Goal: Task Accomplishment & Management: Manage account settings

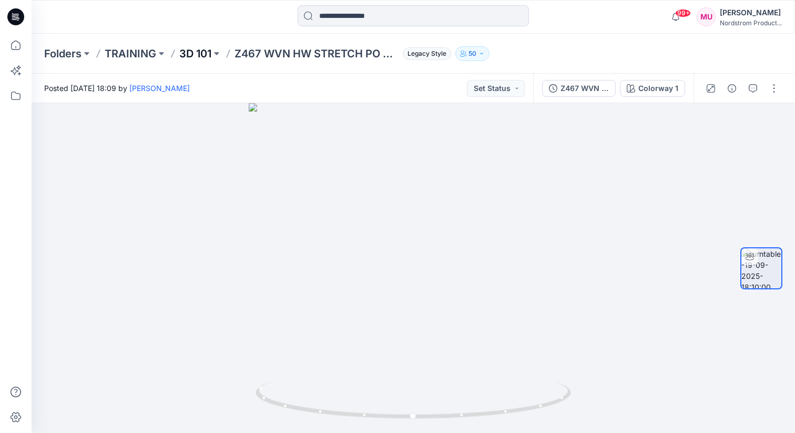
click at [211, 52] on p "3D 101" at bounding box center [195, 53] width 32 height 15
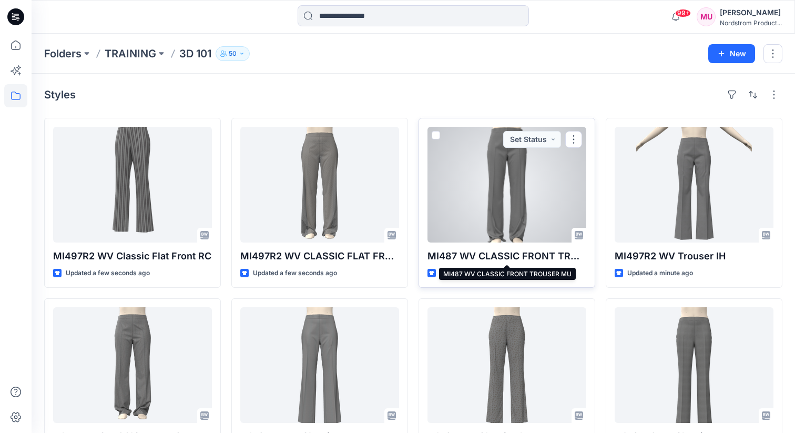
click at [472, 258] on p "MI487 WV CLASSIC FRONT TROUSER MU" at bounding box center [507, 256] width 159 height 15
click at [499, 191] on div at bounding box center [507, 185] width 159 height 116
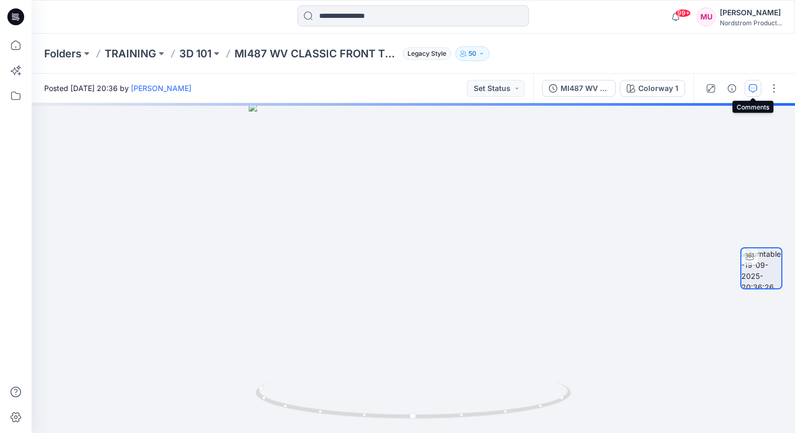
click at [753, 88] on icon "button" at bounding box center [753, 88] width 8 height 8
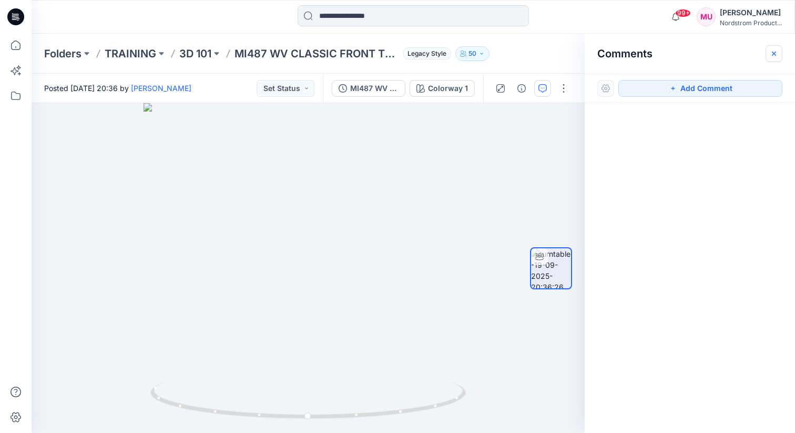
click at [776, 55] on icon "button" at bounding box center [774, 53] width 8 height 8
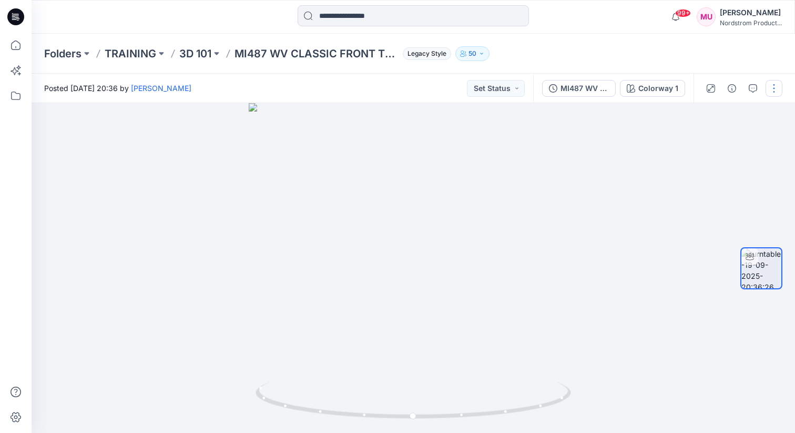
click at [773, 85] on button "button" at bounding box center [774, 88] width 17 height 17
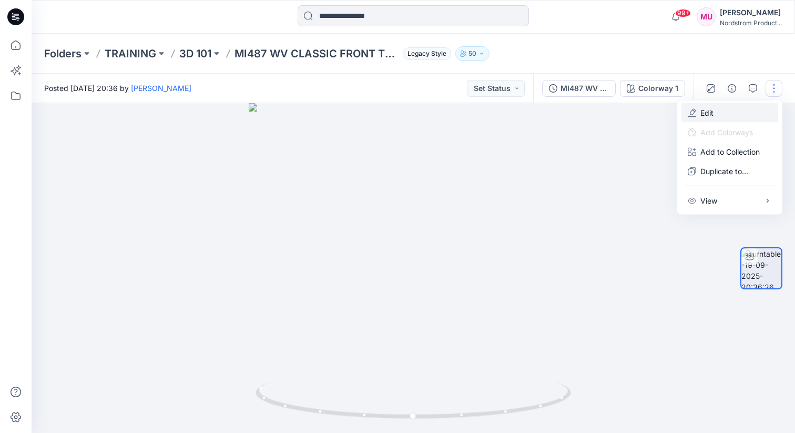
click at [712, 113] on p "Edit" at bounding box center [707, 112] width 13 height 11
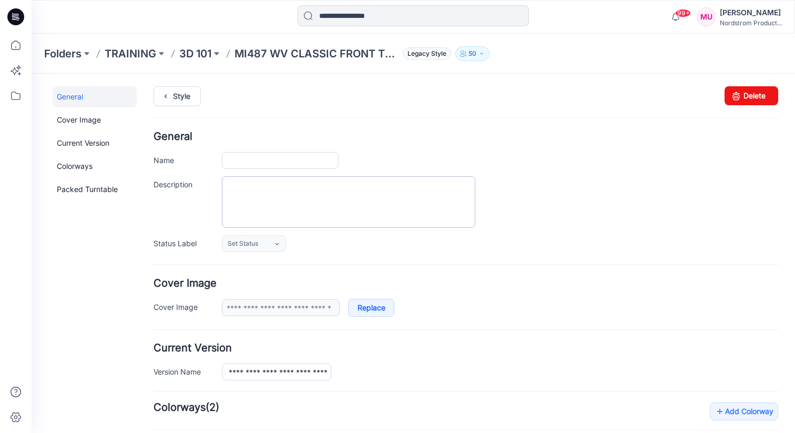
type input "**********"
click at [282, 195] on textarea "Description" at bounding box center [349, 202] width 254 height 52
paste textarea "**********"
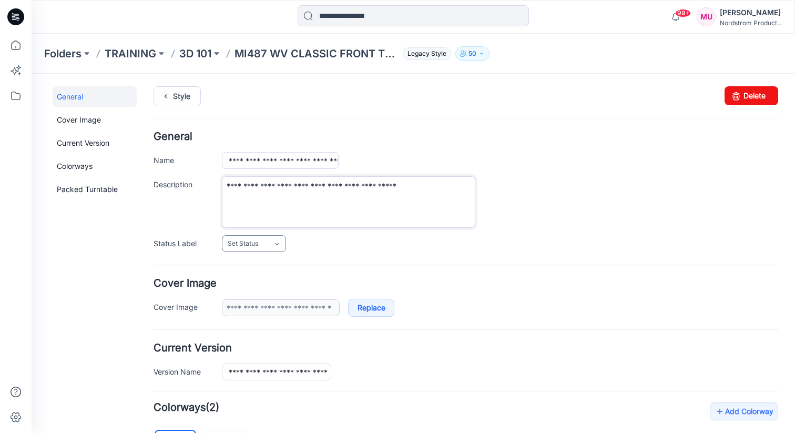
type textarea "**********"
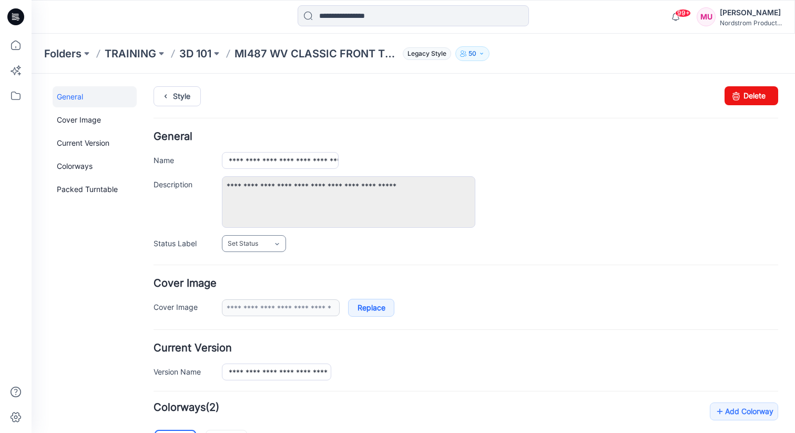
click at [259, 245] on link "Set Status" at bounding box center [254, 243] width 64 height 17
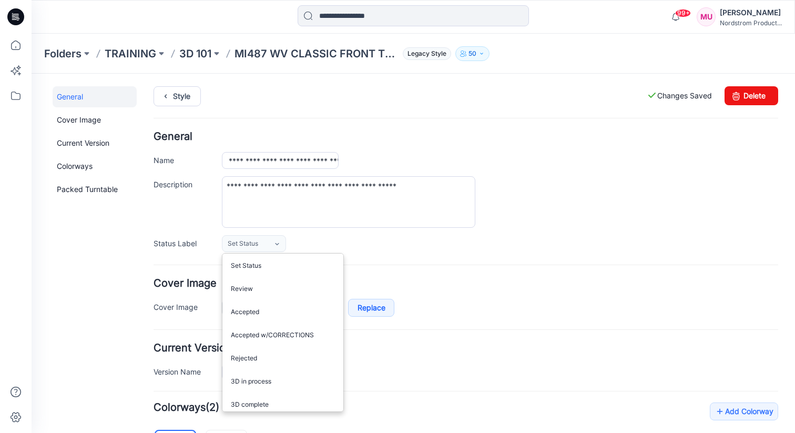
click at [529, 134] on h4 "General" at bounding box center [466, 137] width 625 height 10
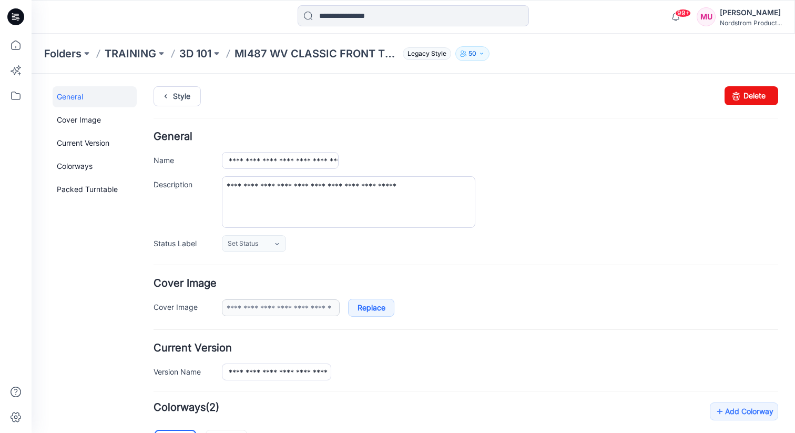
click at [549, 124] on div "Style Changes Saved Delete" at bounding box center [466, 108] width 625 height 45
click at [536, 209] on div "**********" at bounding box center [500, 202] width 557 height 52
click at [434, 192] on textarea "**********" at bounding box center [349, 202] width 254 height 52
click at [540, 200] on div "**********" at bounding box center [500, 202] width 557 height 52
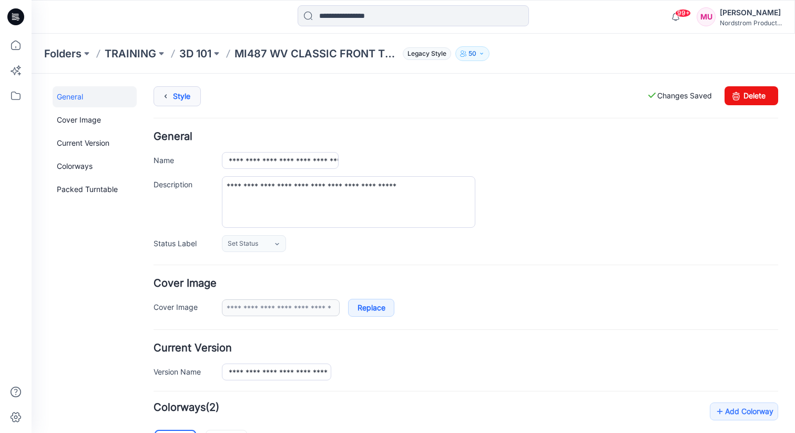
click at [183, 100] on link "Style" at bounding box center [177, 96] width 47 height 20
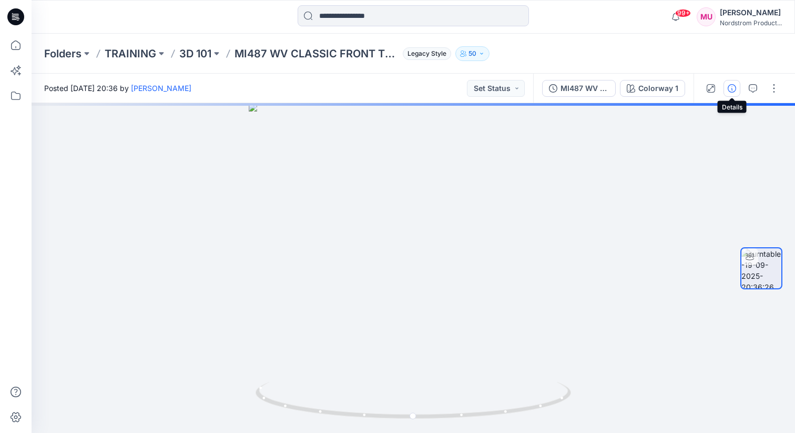
click at [732, 92] on icon "button" at bounding box center [732, 88] width 8 height 8
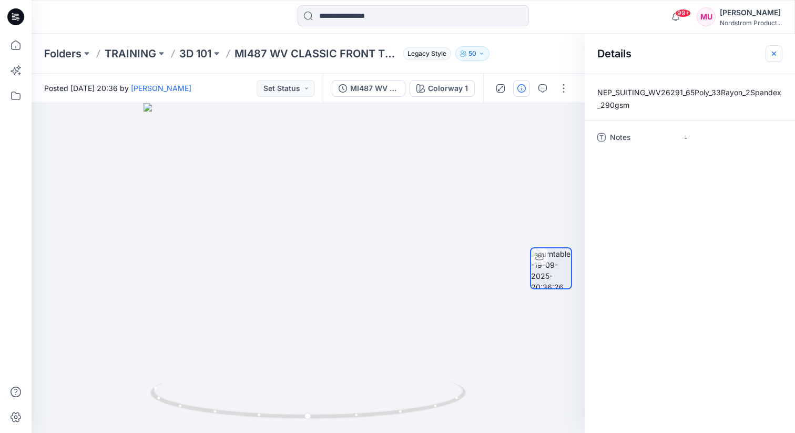
click at [774, 54] on icon "button" at bounding box center [774, 53] width 8 height 8
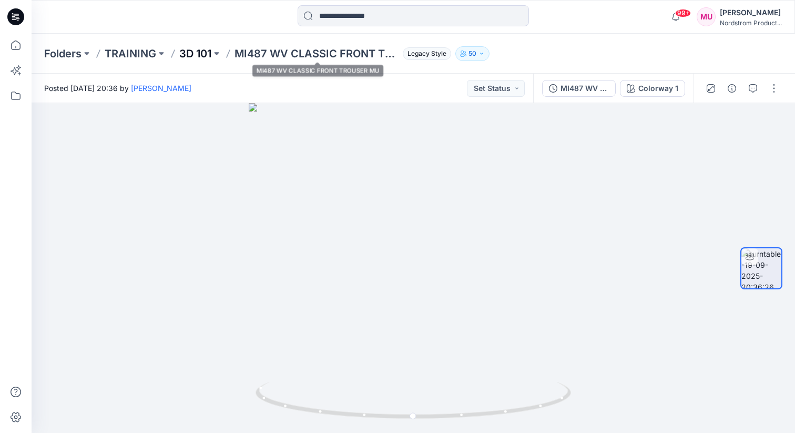
click at [207, 53] on p "3D 101" at bounding box center [195, 53] width 32 height 15
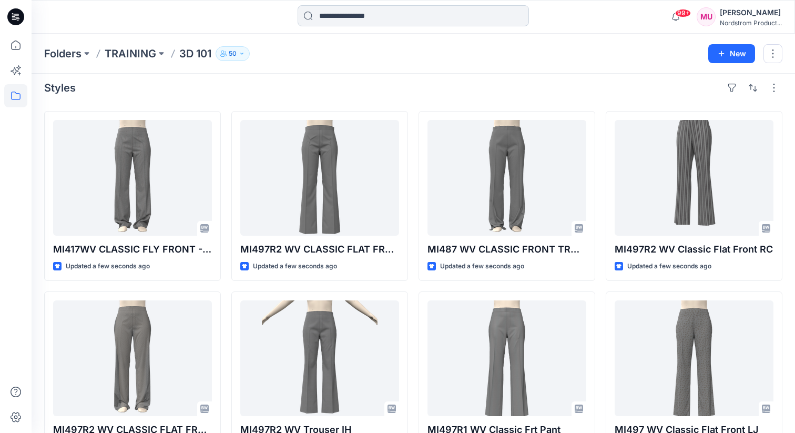
scroll to position [4, 0]
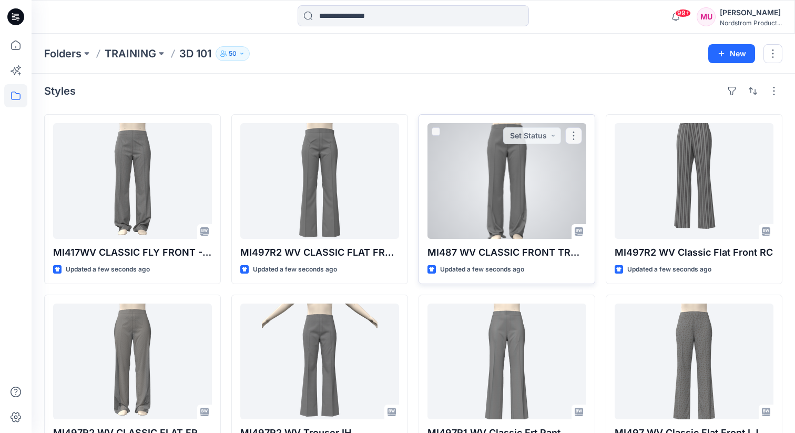
click at [509, 195] on div at bounding box center [507, 181] width 159 height 116
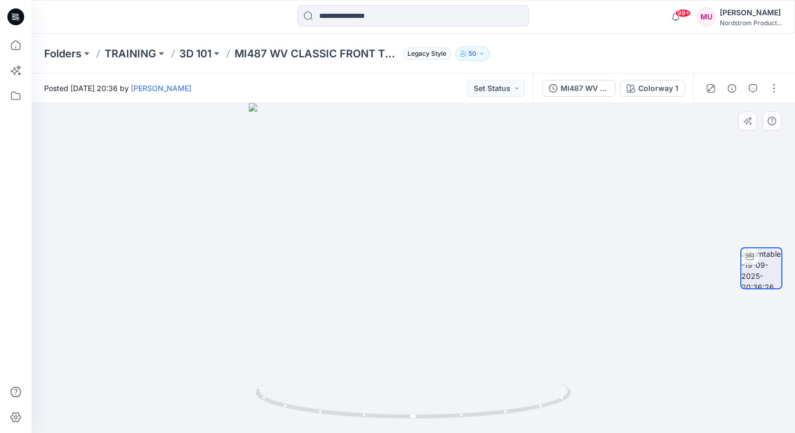
click at [370, 195] on div at bounding box center [414, 268] width 764 height 330
drag, startPoint x: 413, startPoint y: 418, endPoint x: 482, endPoint y: 416, distance: 69.0
click at [482, 416] on circle at bounding box center [481, 414] width 6 height 6
click at [480, 395] on icon at bounding box center [415, 401] width 318 height 39
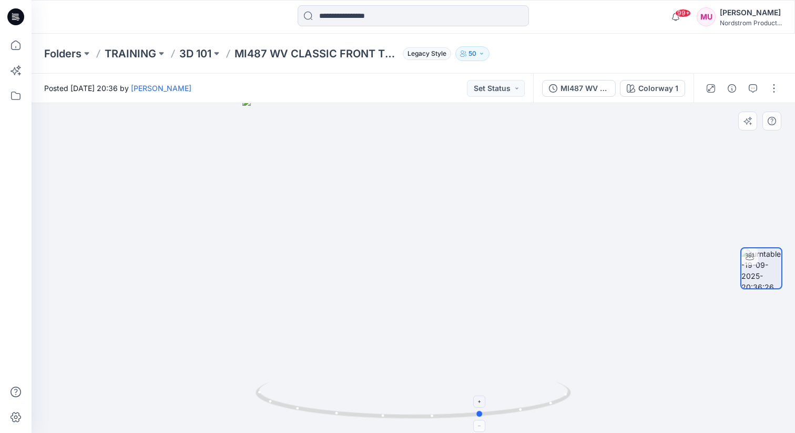
click at [480, 395] on icon at bounding box center [415, 401] width 318 height 39
click at [479, 401] on foreignobject at bounding box center [481, 402] width 12 height 12
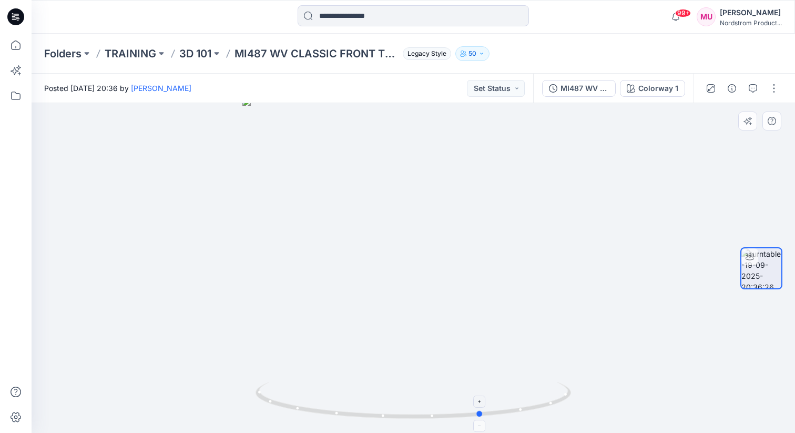
click at [479, 401] on foreignobject at bounding box center [481, 402] width 12 height 12
drag, startPoint x: 480, startPoint y: 412, endPoint x: 598, endPoint y: 378, distance: 122.6
click at [598, 378] on div at bounding box center [414, 268] width 764 height 330
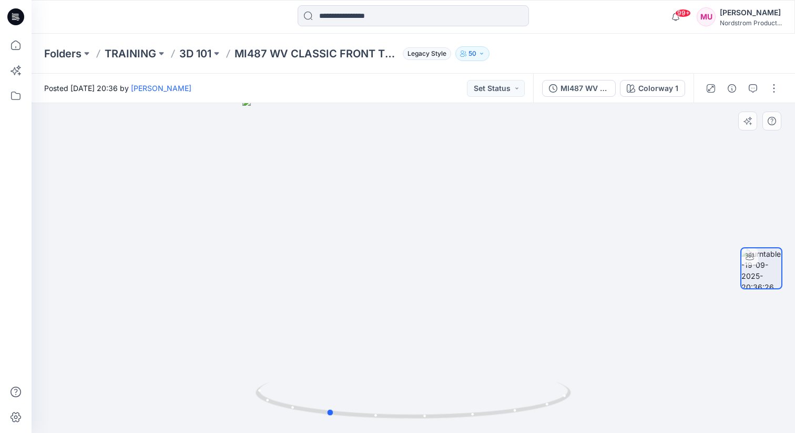
drag, startPoint x: 543, startPoint y: 407, endPoint x: 675, endPoint y: 356, distance: 141.6
click at [675, 357] on div at bounding box center [414, 268] width 764 height 330
click at [203, 53] on p "3D 101" at bounding box center [195, 53] width 32 height 15
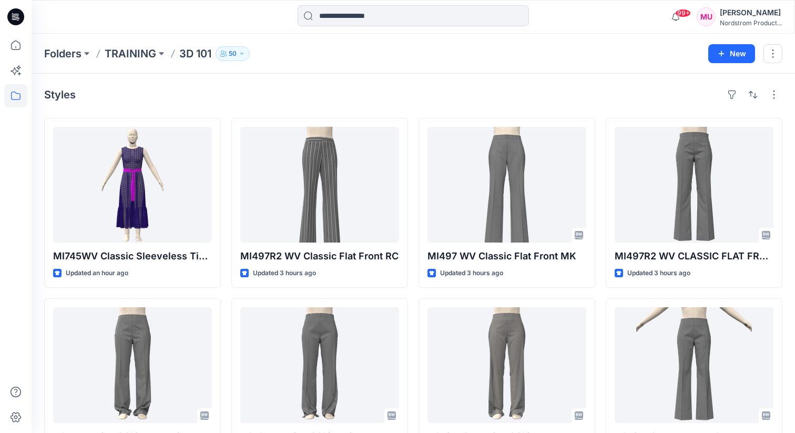
click at [211, 50] on p "3D 101" at bounding box center [195, 53] width 32 height 15
click at [152, 52] on p "TRAINING" at bounding box center [131, 53] width 52 height 15
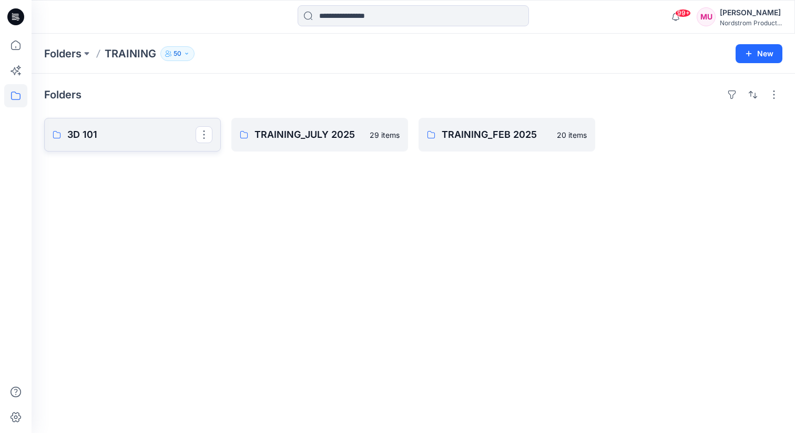
click at [130, 134] on p "3D 101" at bounding box center [131, 134] width 128 height 15
